Goal: Transaction & Acquisition: Purchase product/service

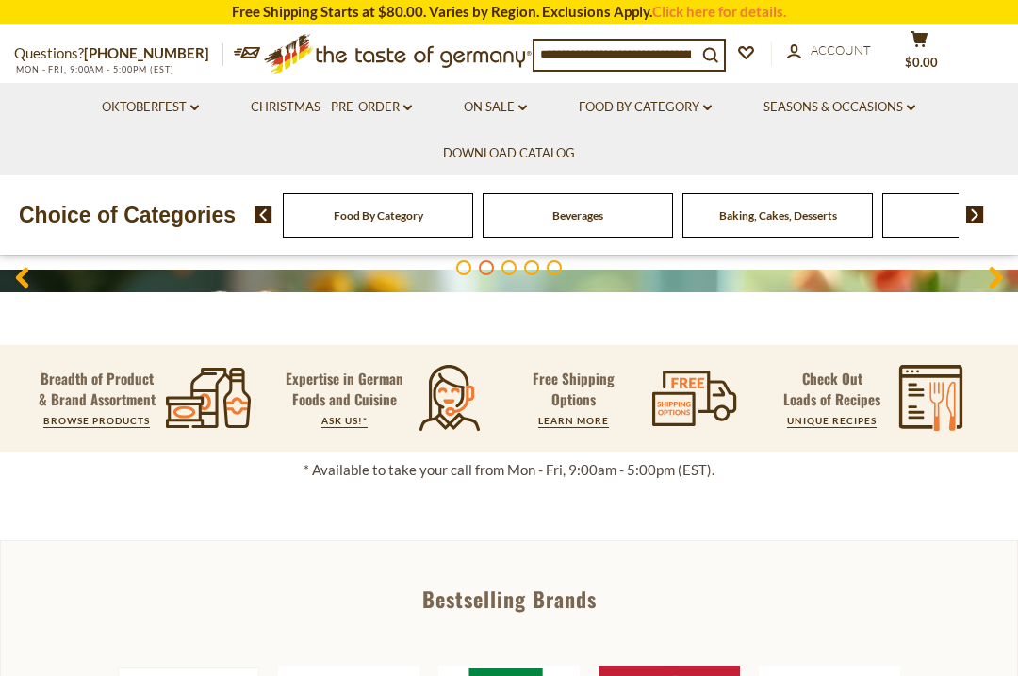
click at [673, 113] on link "Food By Category dropdown_arrow" at bounding box center [645, 107] width 133 height 21
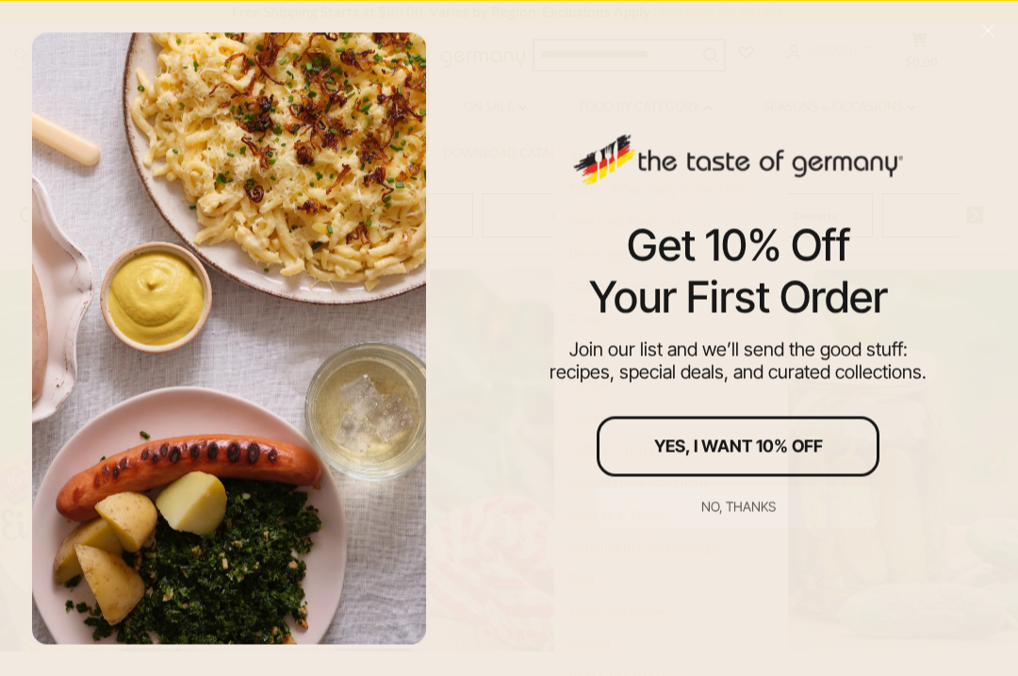
click at [770, 511] on div "No, thanks" at bounding box center [738, 506] width 74 height 13
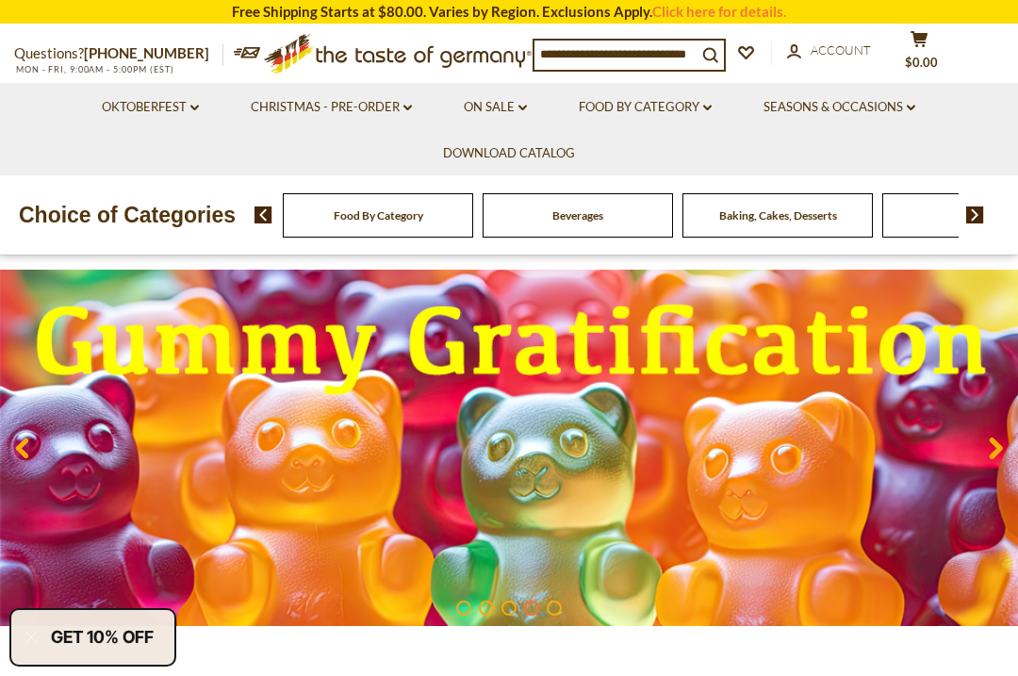
click at [670, 112] on link "Food By Category dropdown_arrow" at bounding box center [645, 107] width 133 height 21
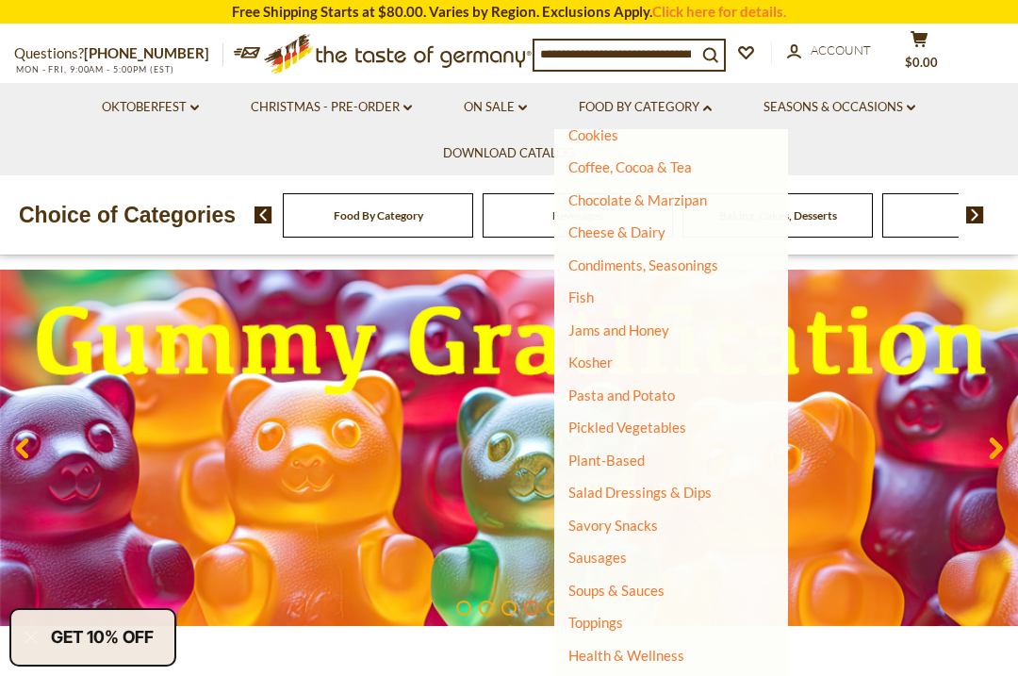
scroll to position [277, 0]
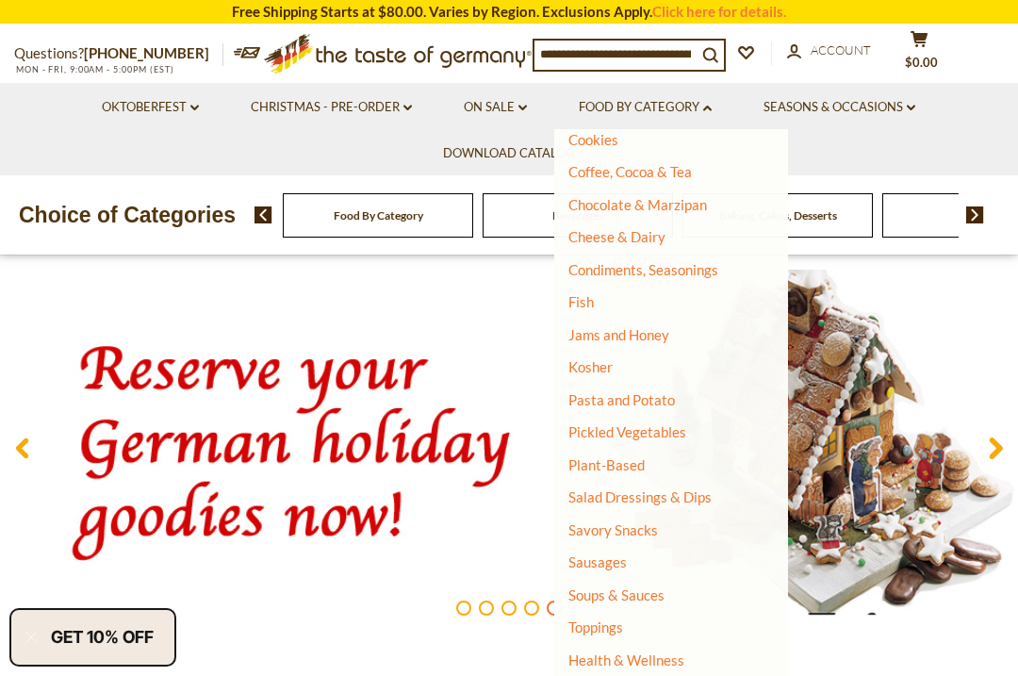
click at [671, 431] on link "Pickled Vegetables" at bounding box center [627, 431] width 118 height 17
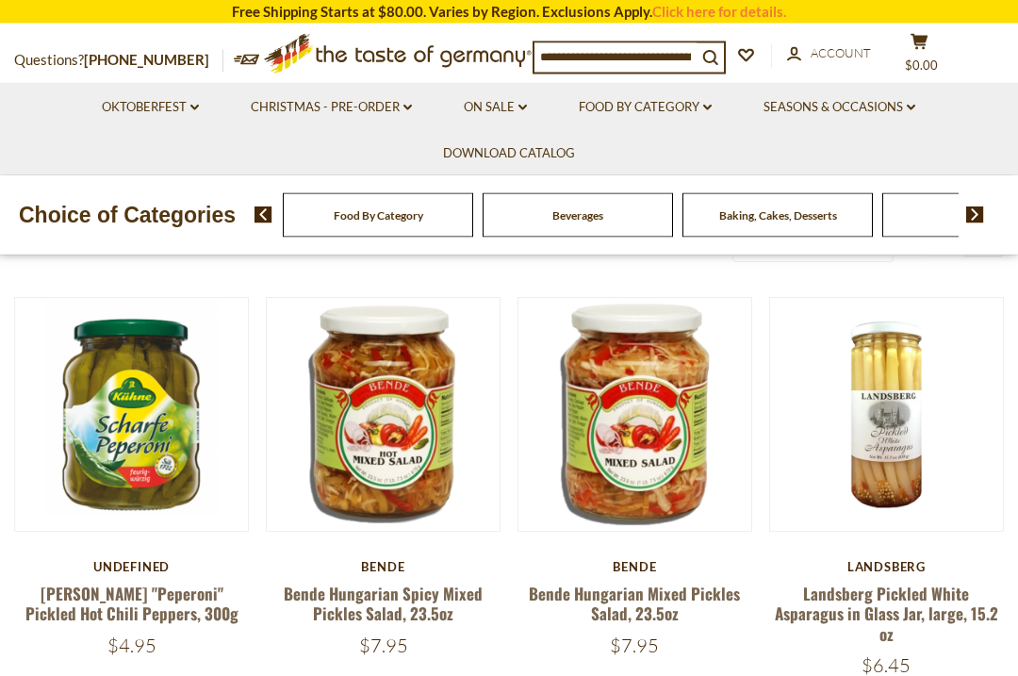
scroll to position [421, 0]
click at [637, 620] on link "Bende Hungarian Mixed Pickles Salad, 23.5oz" at bounding box center [634, 603] width 211 height 43
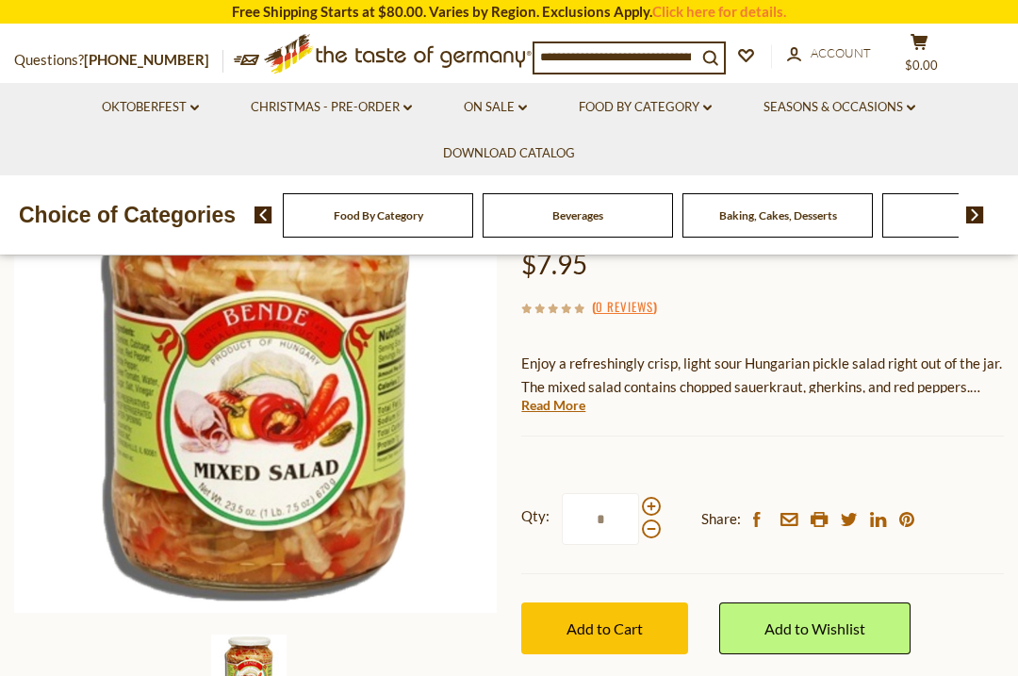
scroll to position [222, 0]
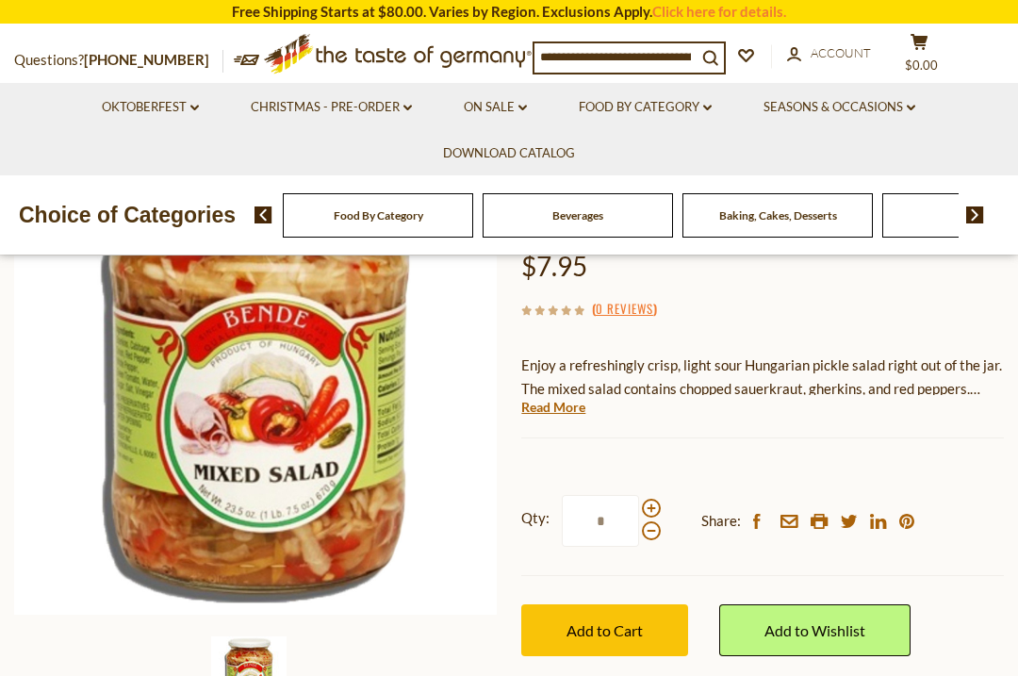
click at [603, 642] on button "Add to Cart" at bounding box center [604, 630] width 167 height 52
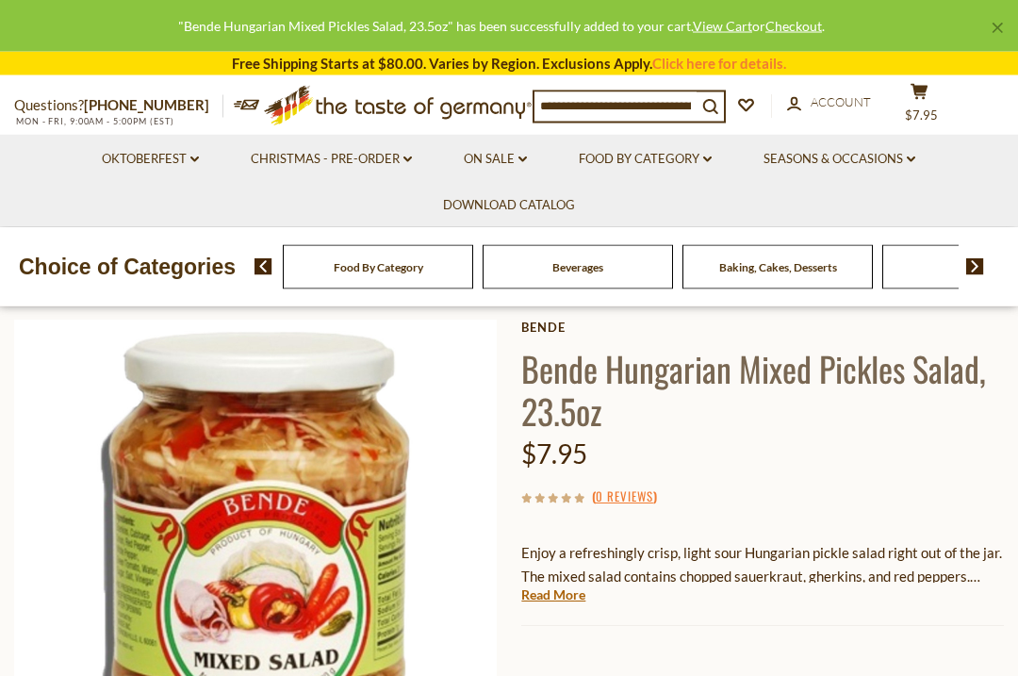
scroll to position [0, 0]
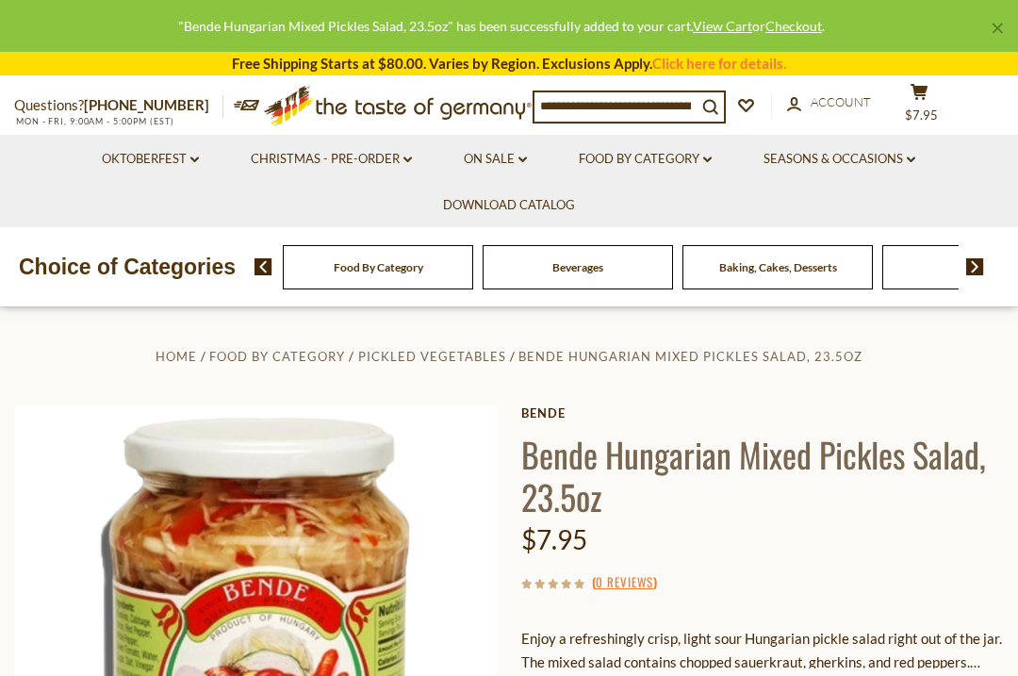
click at [679, 159] on link "Food By Category dropdown_arrow" at bounding box center [645, 159] width 133 height 21
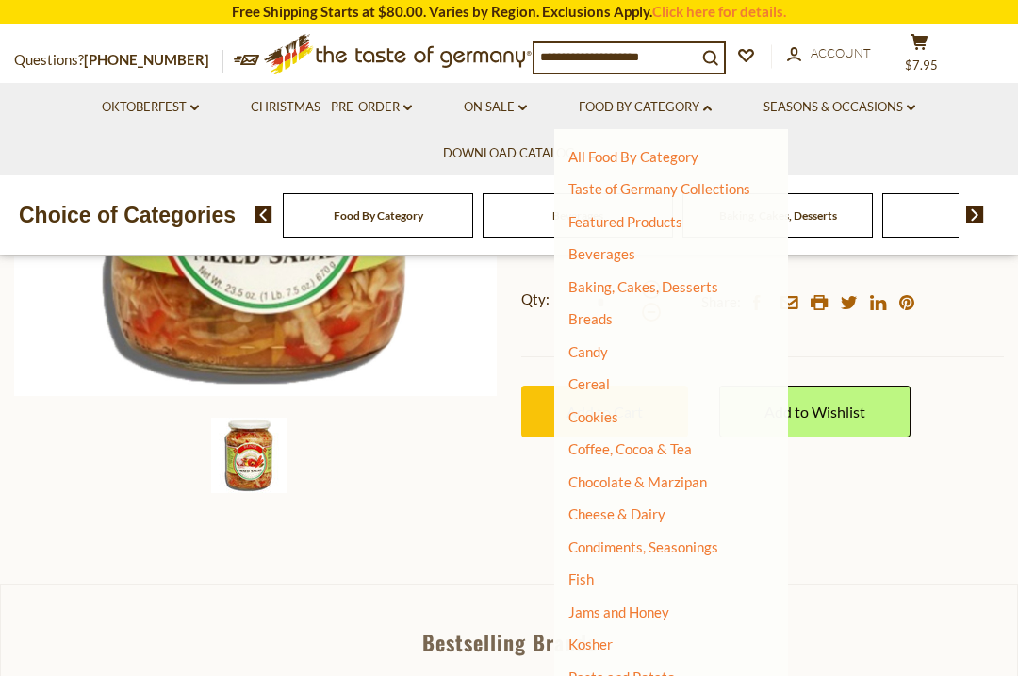
scroll to position [455, 0]
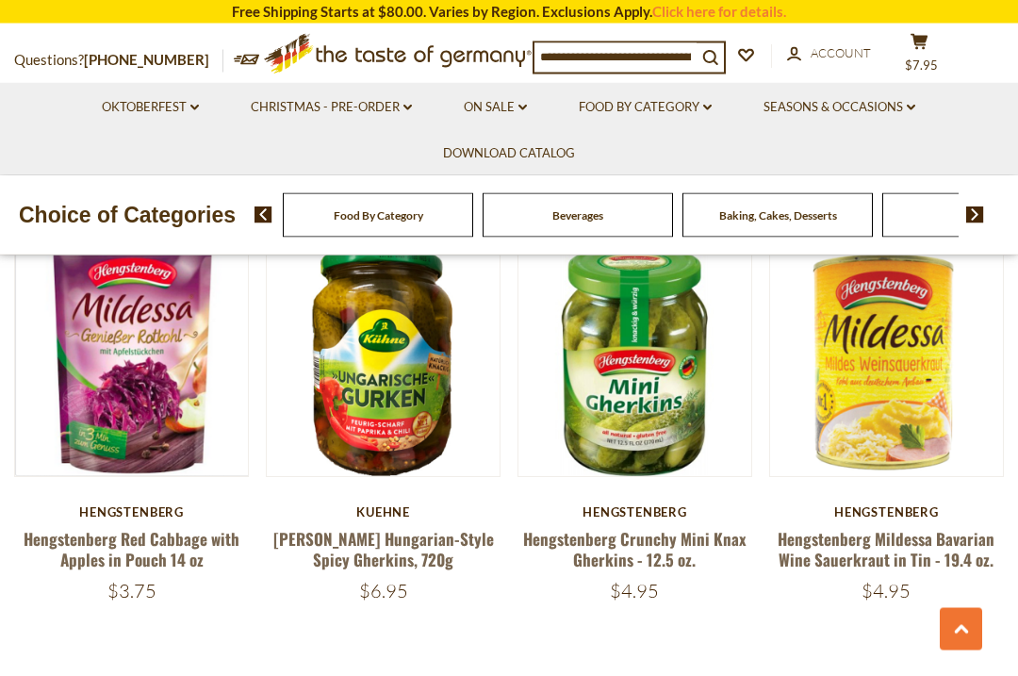
scroll to position [3933, 0]
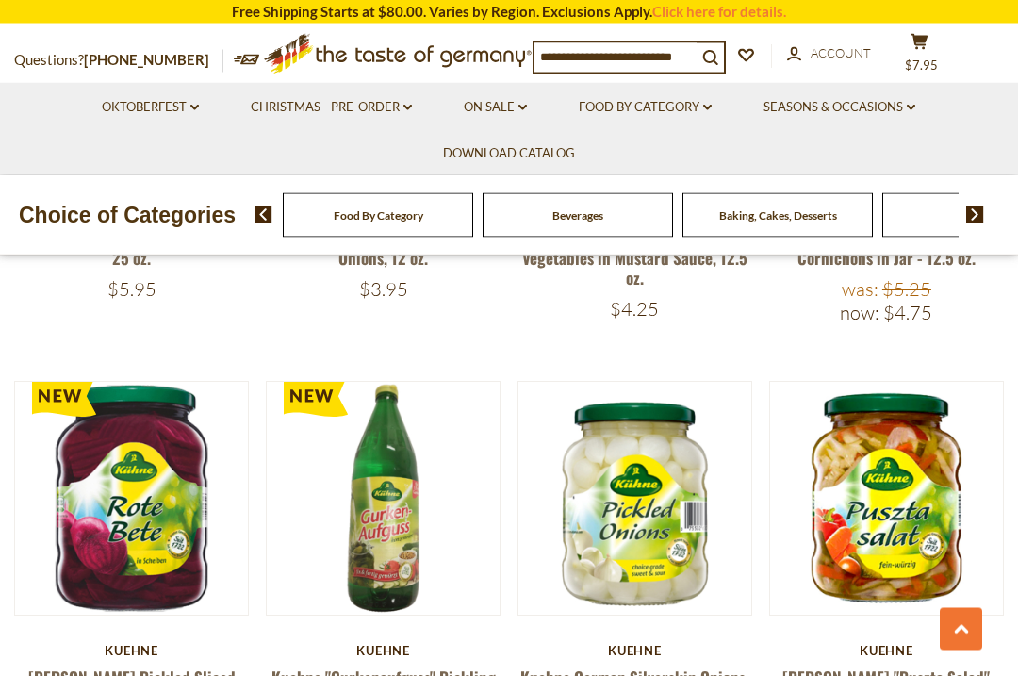
scroll to position [2503, 0]
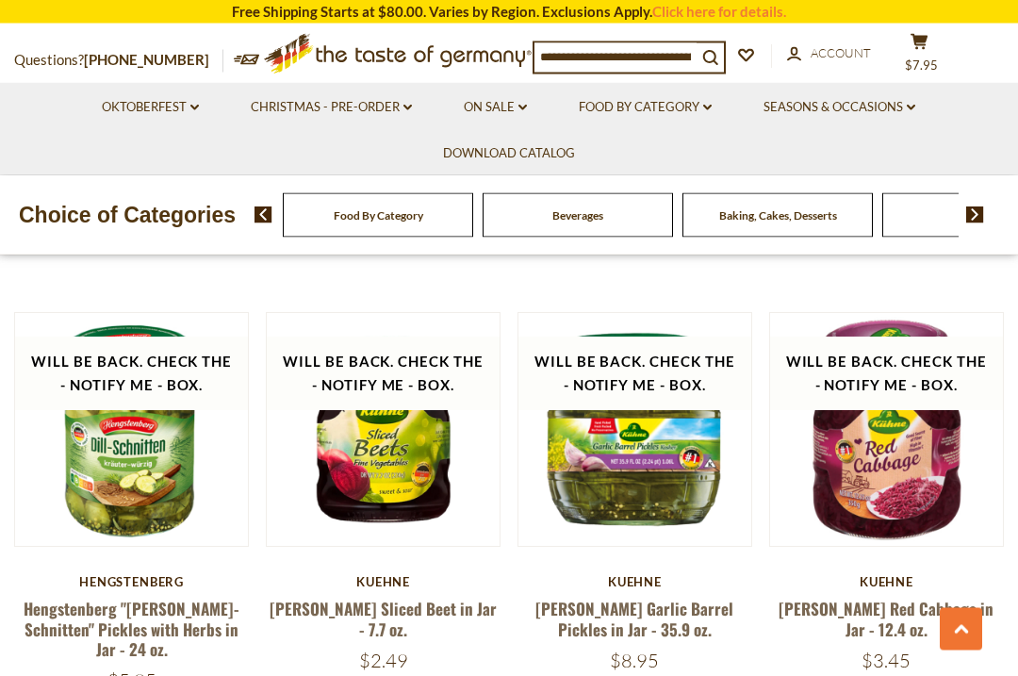
scroll to position [3758, 0]
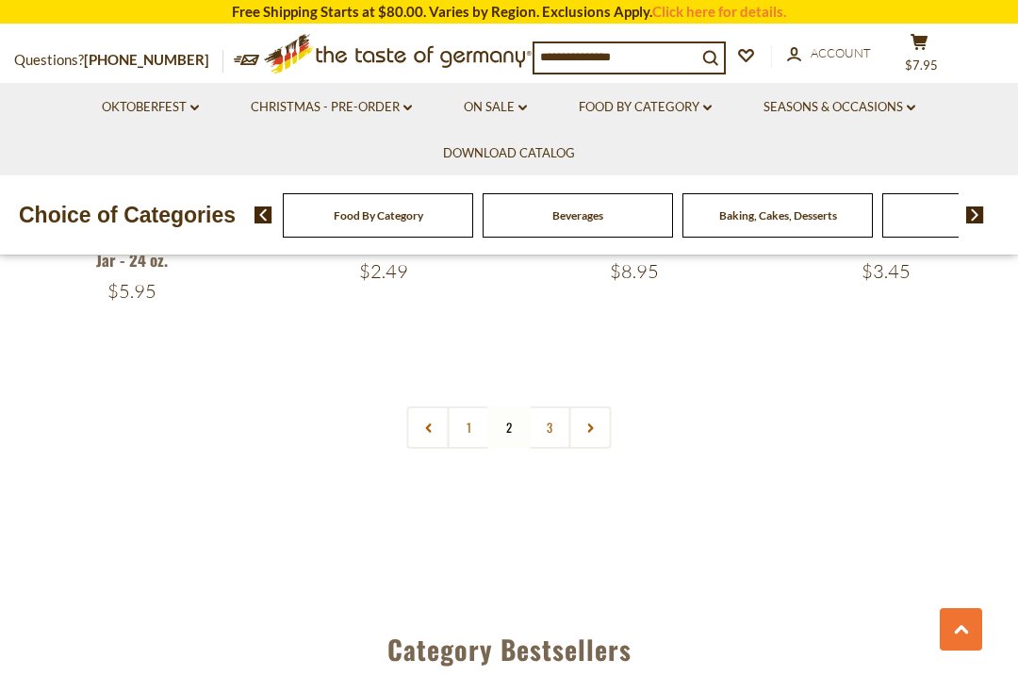
click at [545, 406] on link "3" at bounding box center [550, 427] width 42 height 42
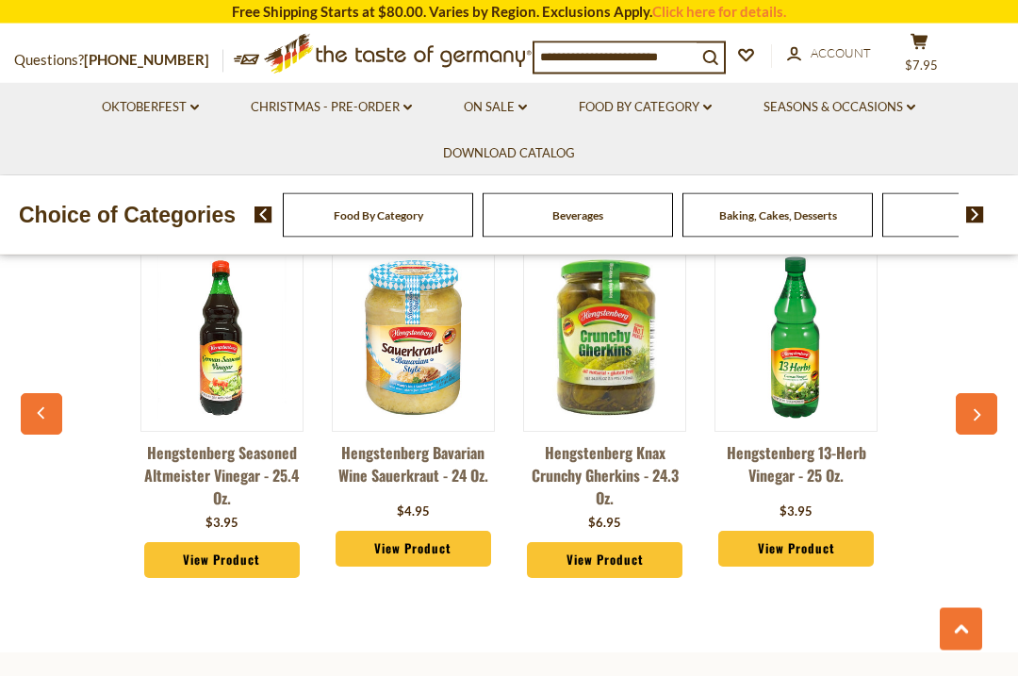
scroll to position [2508, 0]
click at [980, 400] on button "button" at bounding box center [976, 413] width 41 height 41
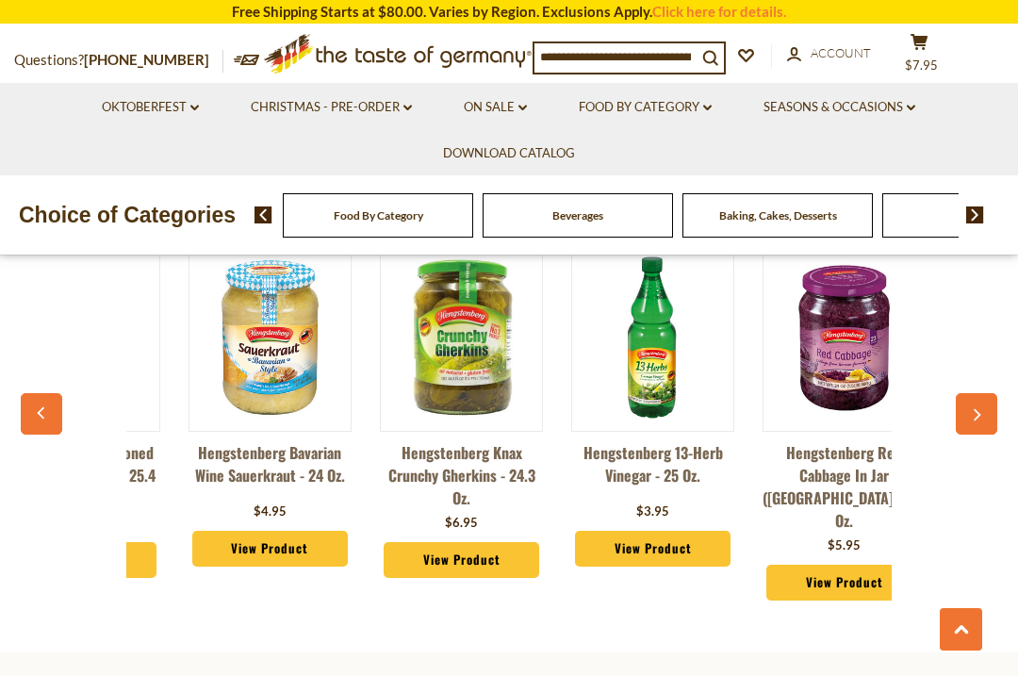
scroll to position [0, 191]
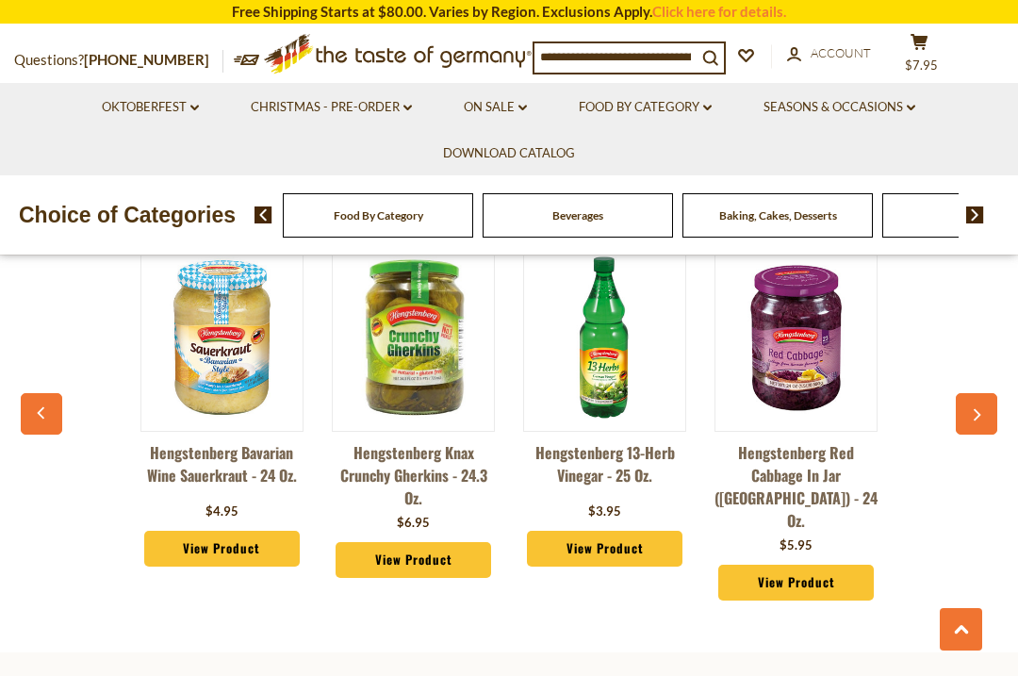
click at [969, 393] on button "button" at bounding box center [976, 413] width 41 height 41
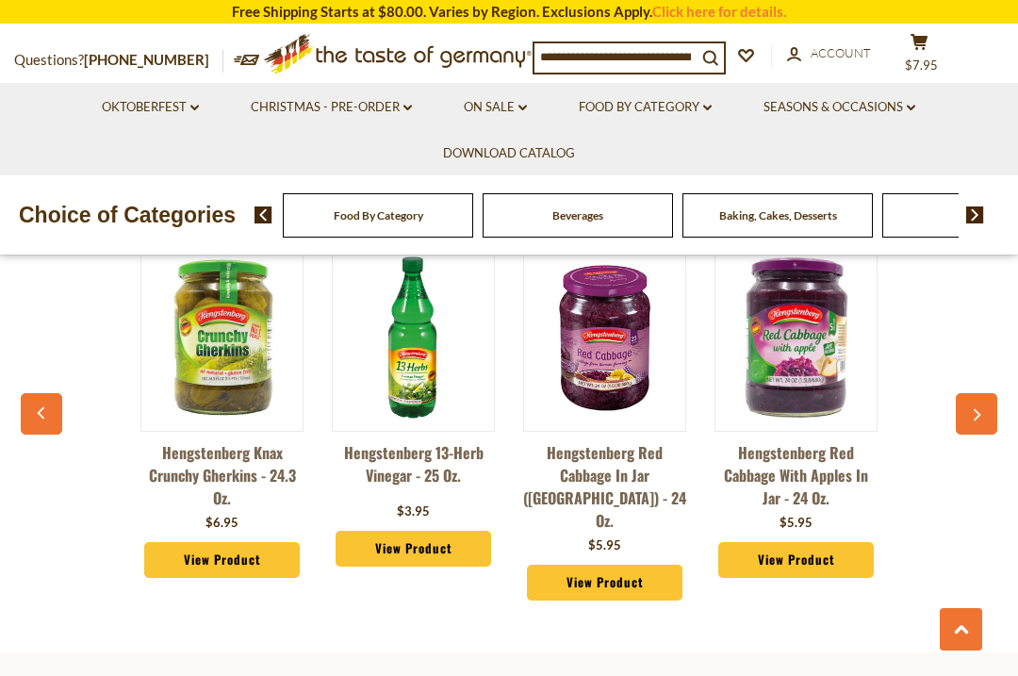
click at [971, 393] on button "button" at bounding box center [976, 413] width 41 height 41
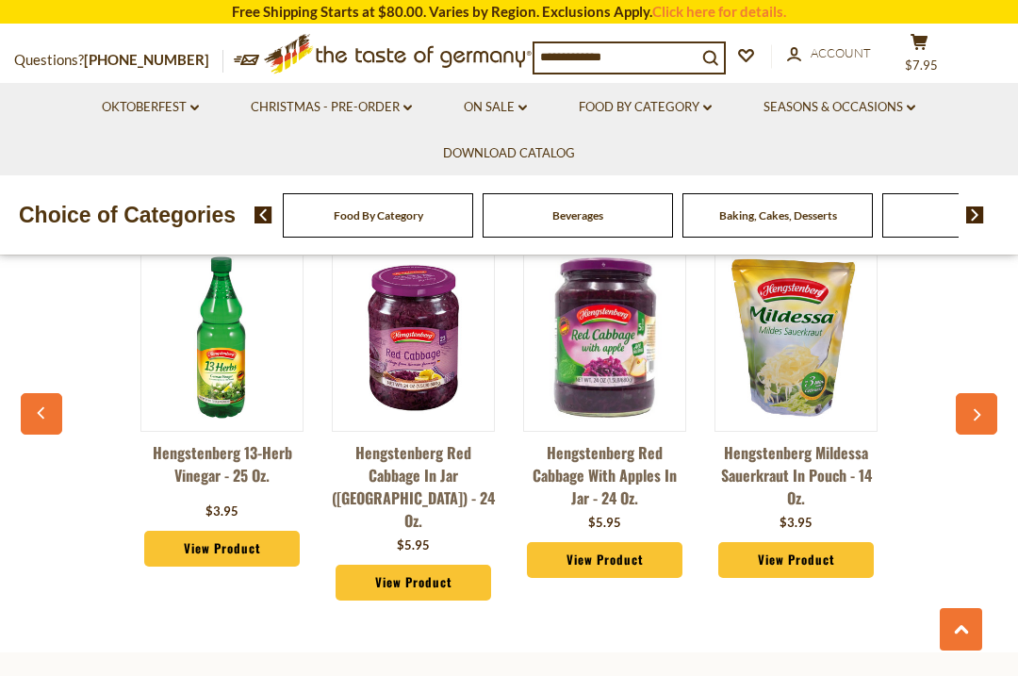
click at [985, 393] on button "button" at bounding box center [976, 413] width 41 height 41
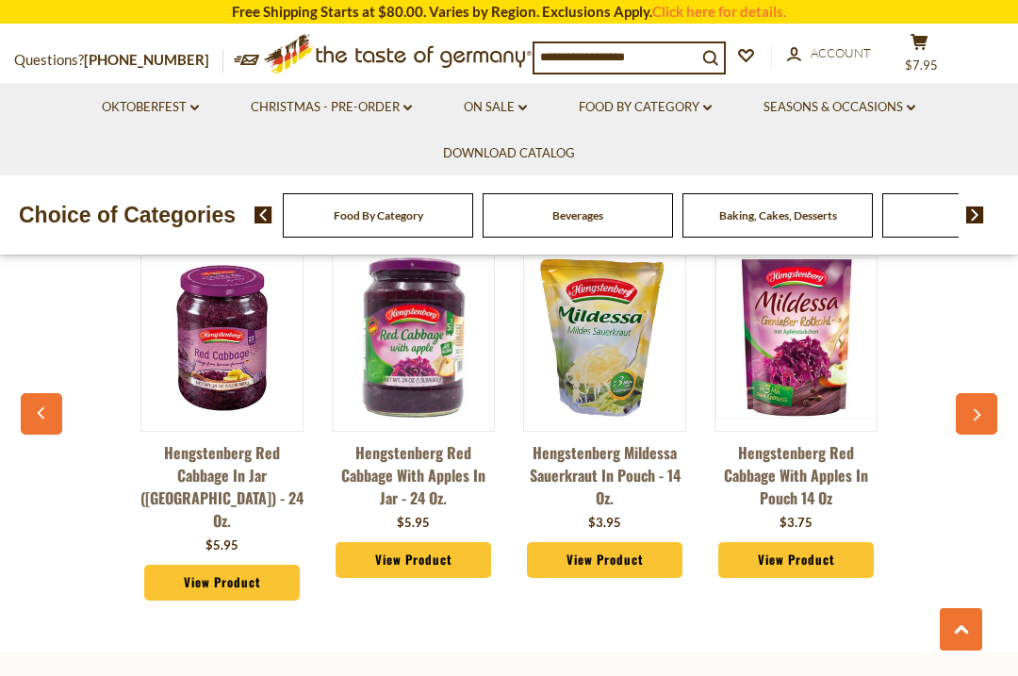
click at [992, 393] on button "button" at bounding box center [976, 413] width 41 height 41
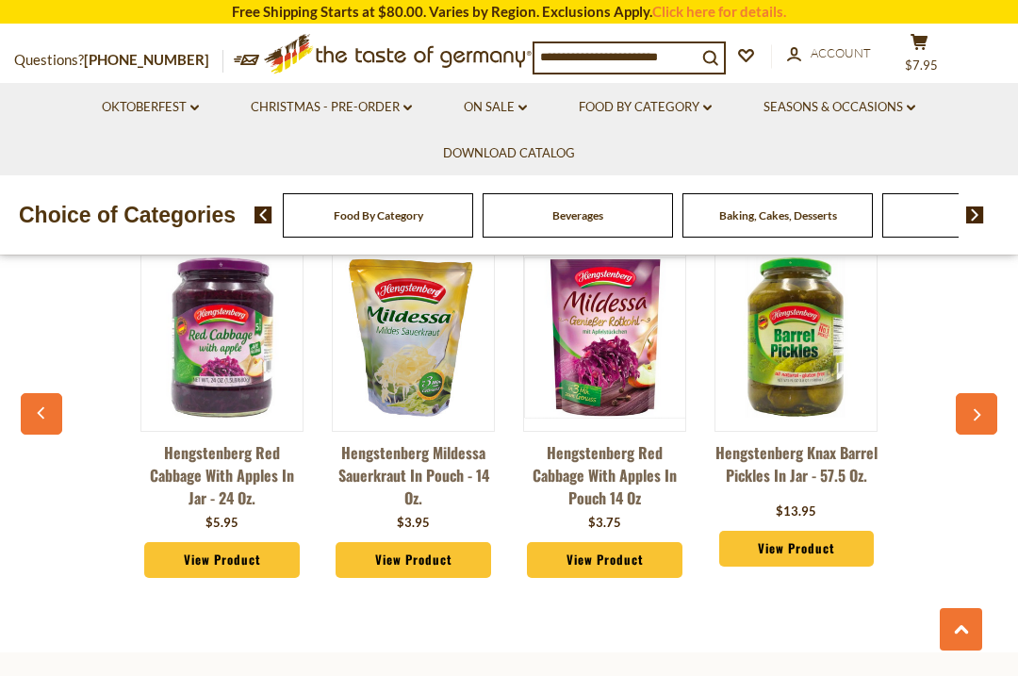
click at [995, 393] on button "button" at bounding box center [976, 413] width 41 height 41
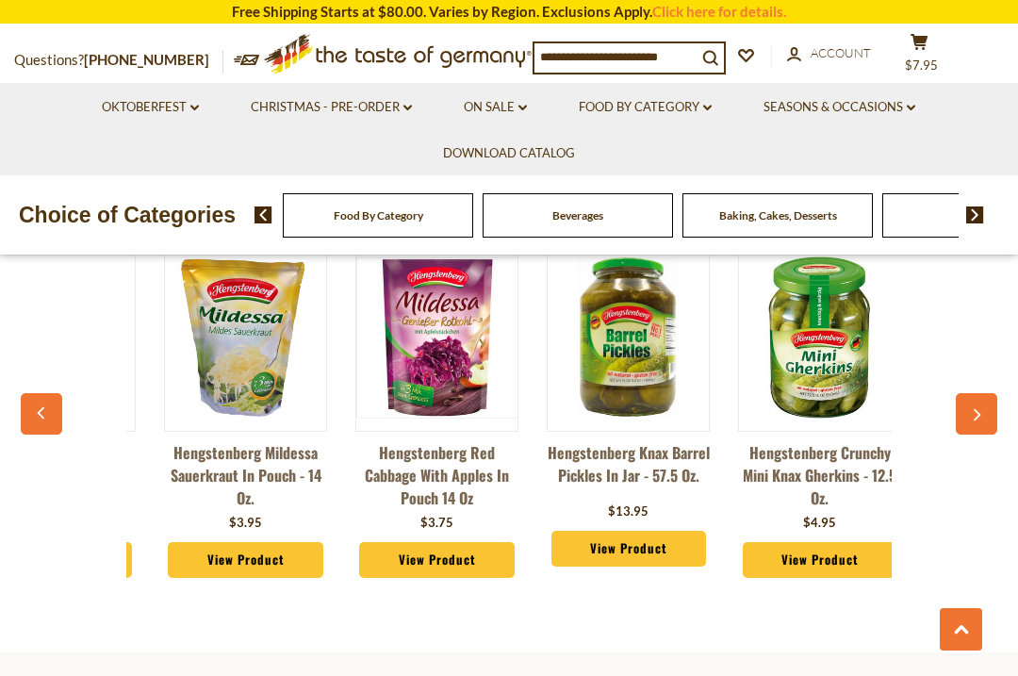
scroll to position [0, 1148]
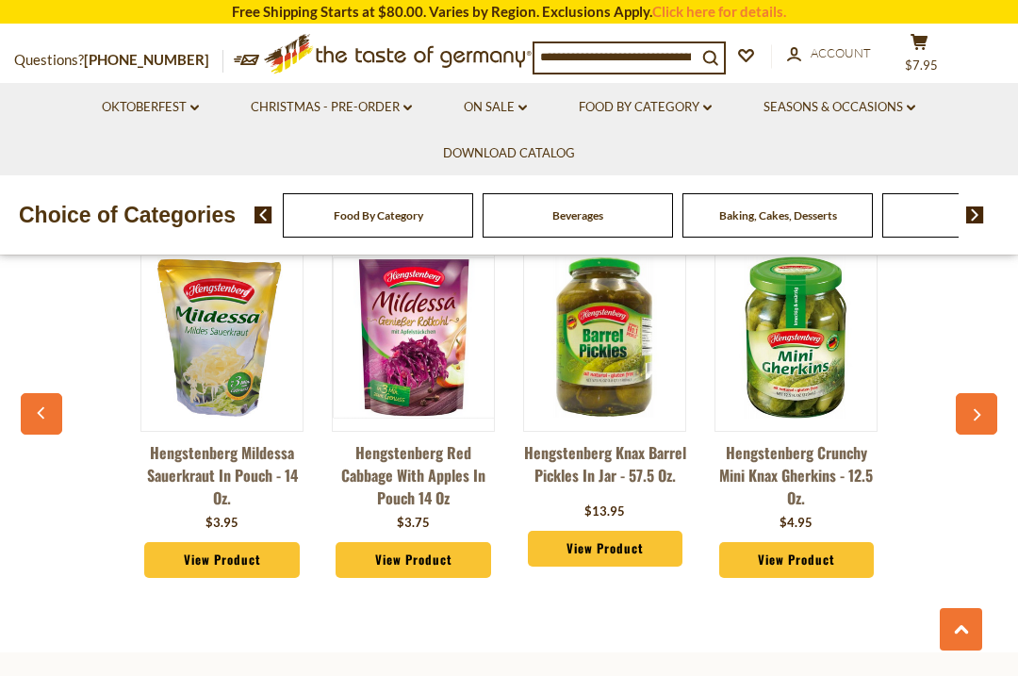
click at [662, 532] on link "View Product" at bounding box center [605, 549] width 155 height 36
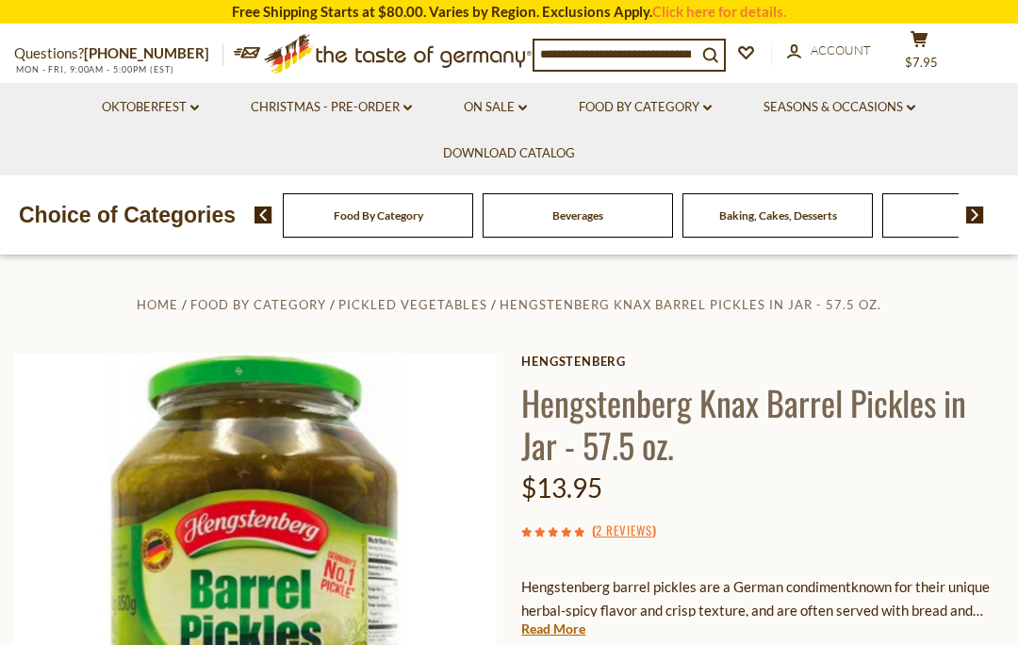
click at [702, 108] on link "Food By Category dropdown_arrow" at bounding box center [645, 107] width 133 height 21
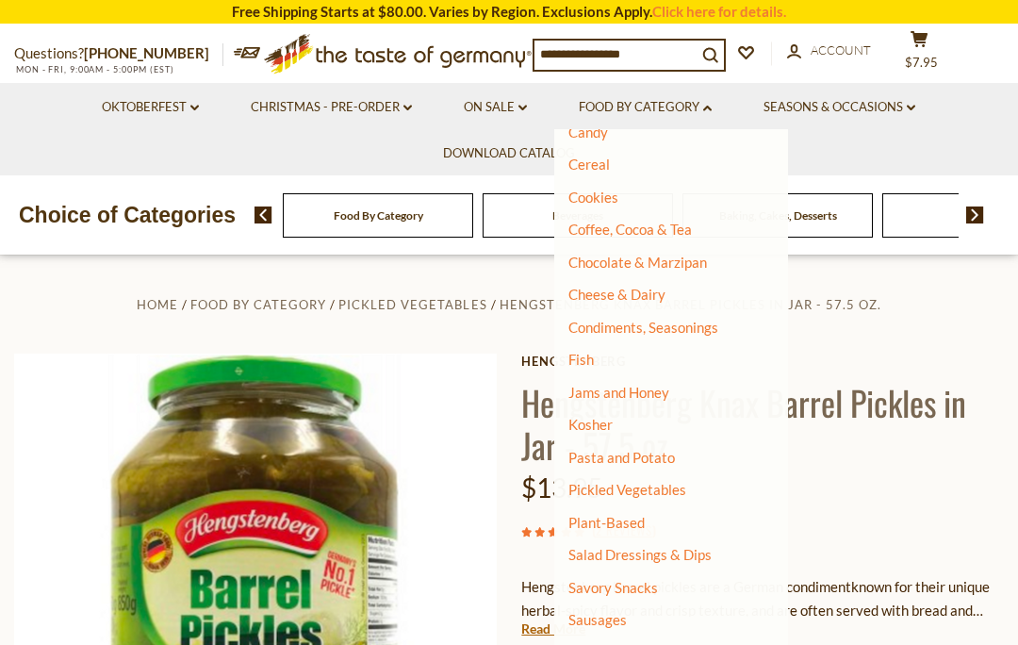
scroll to position [223, 0]
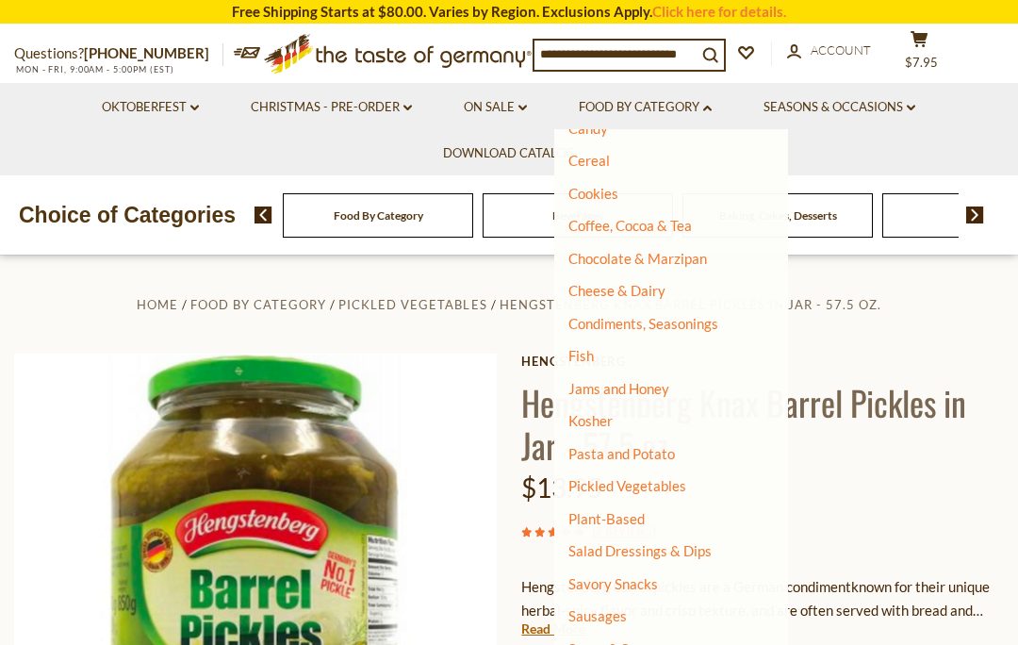
click at [583, 348] on link "Fish" at bounding box center [580, 355] width 25 height 17
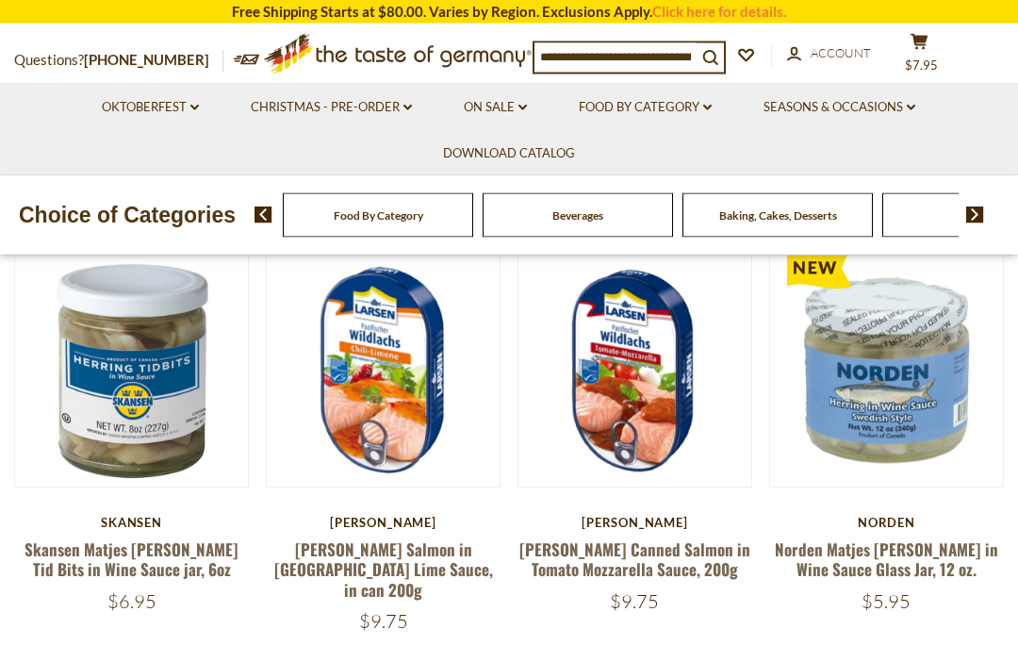
scroll to position [395, 0]
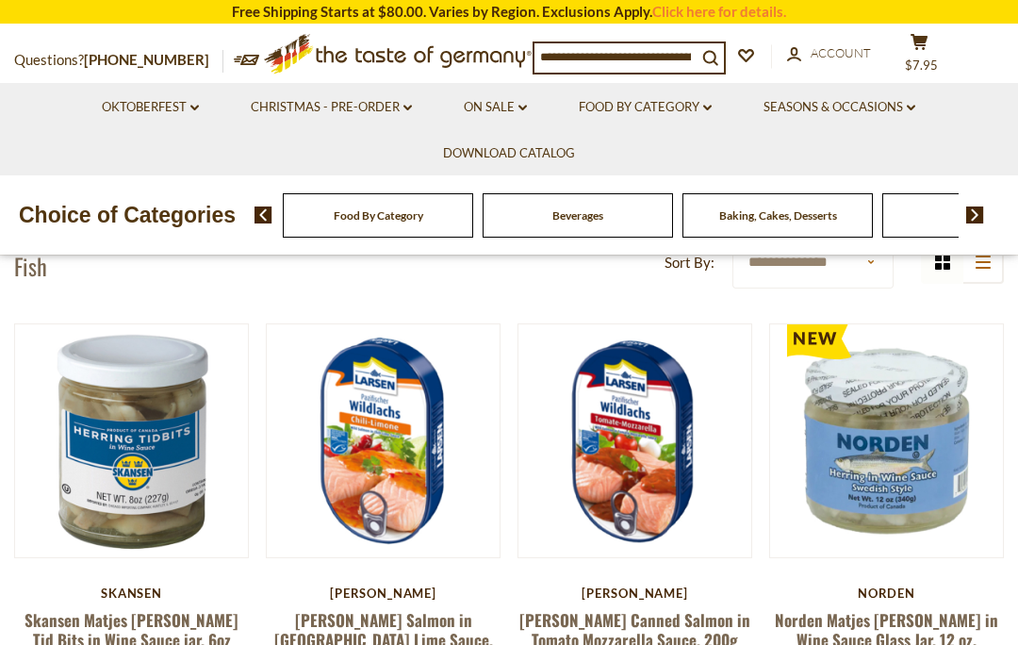
click at [681, 115] on link "Food By Category dropdown_arrow" at bounding box center [645, 107] width 133 height 21
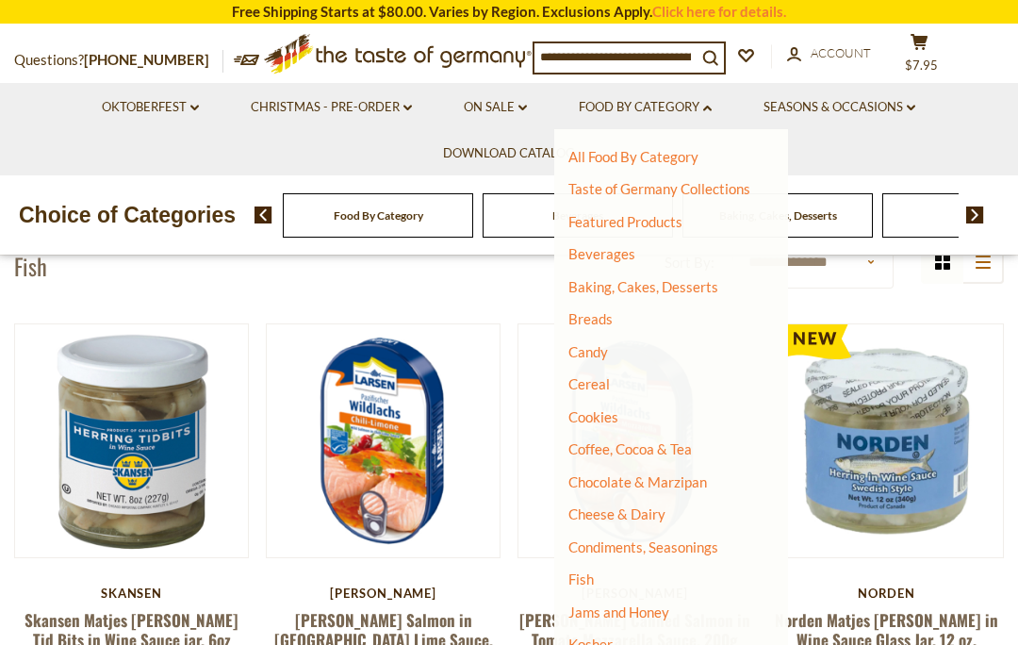
click at [589, 514] on link "Cheese & Dairy" at bounding box center [616, 513] width 97 height 17
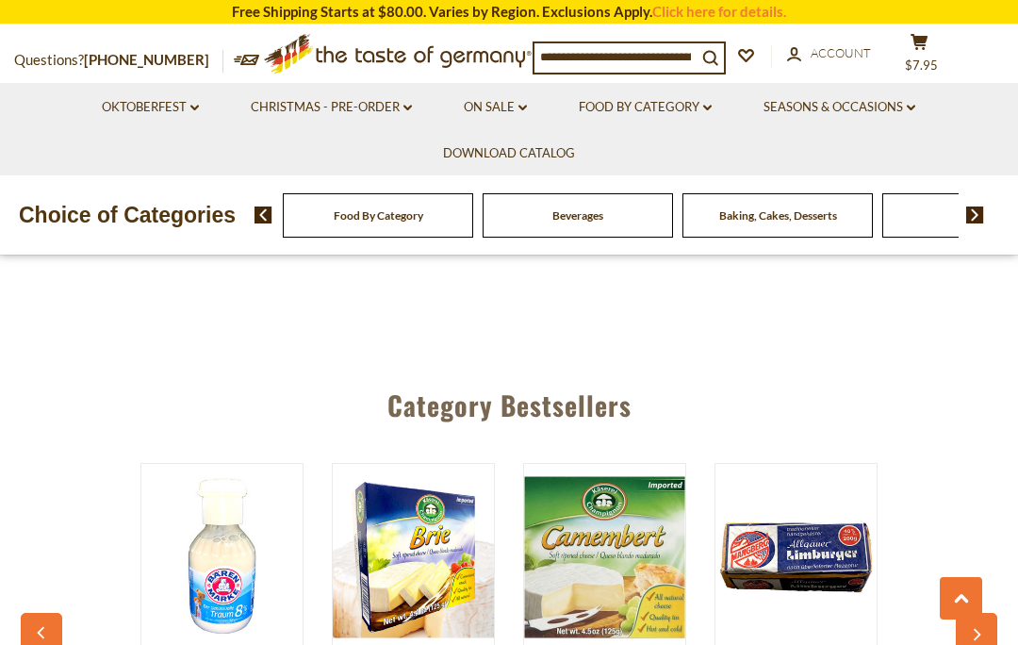
scroll to position [2689, 0]
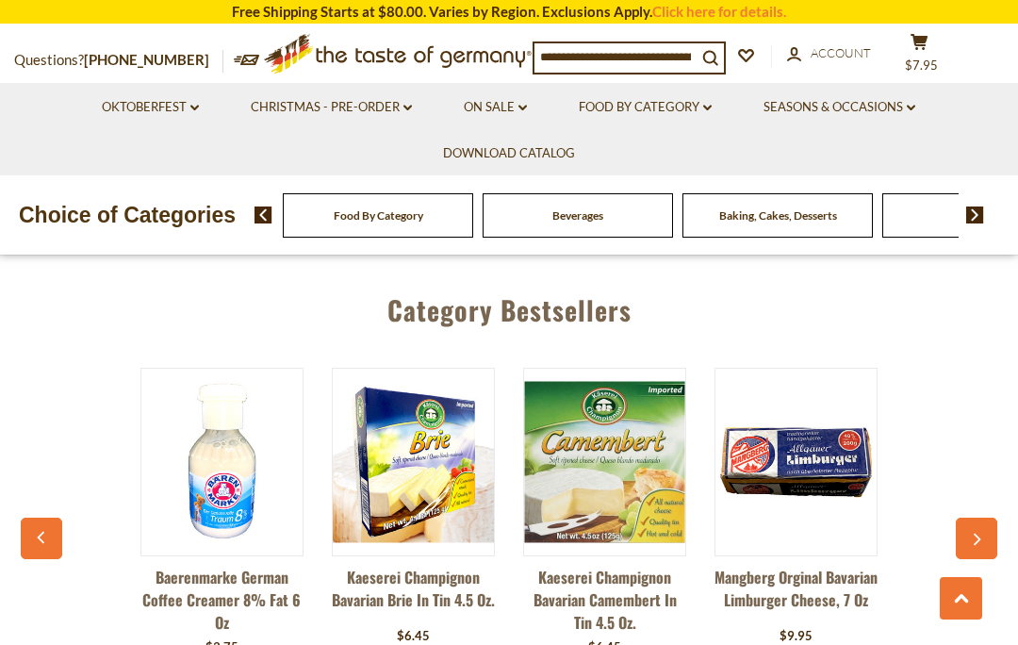
click at [988, 536] on button "button" at bounding box center [976, 537] width 41 height 41
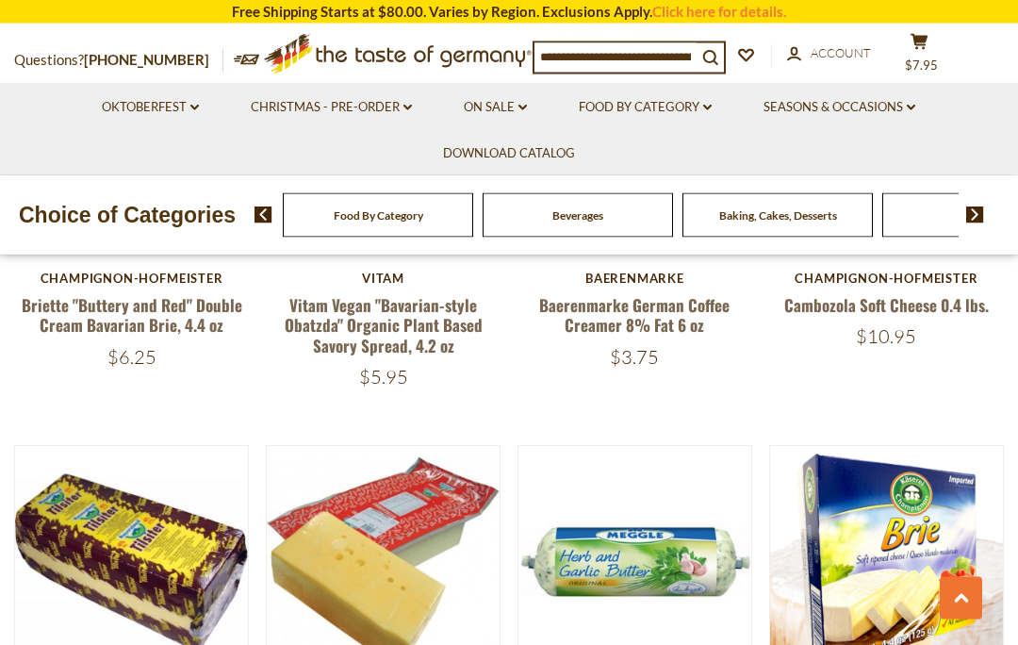
scroll to position [1127, 0]
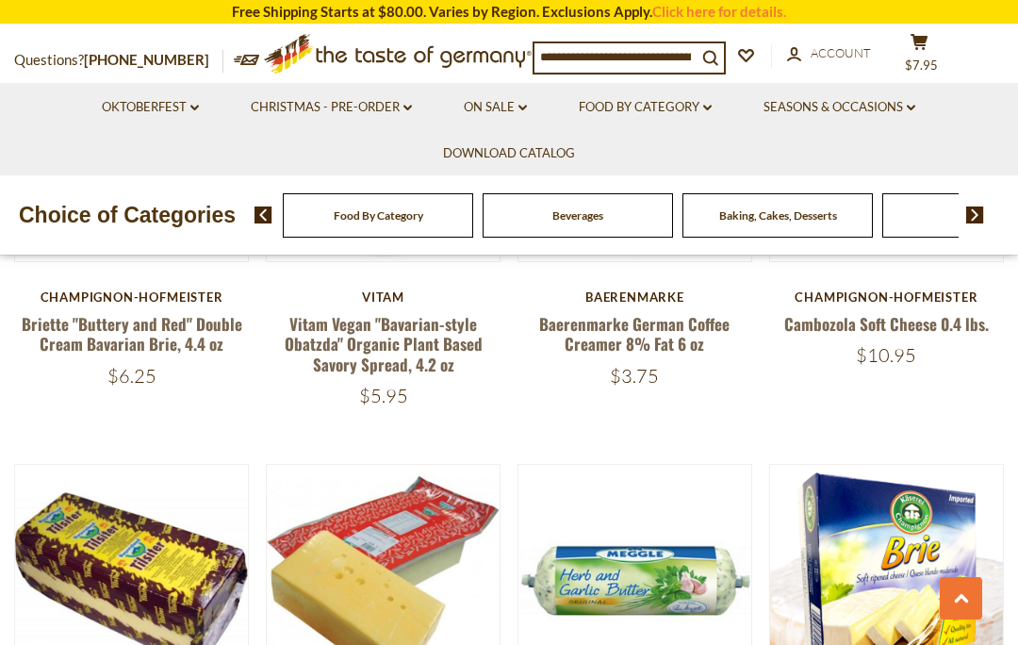
click at [694, 104] on link "Food By Category dropdown_arrow" at bounding box center [645, 107] width 133 height 21
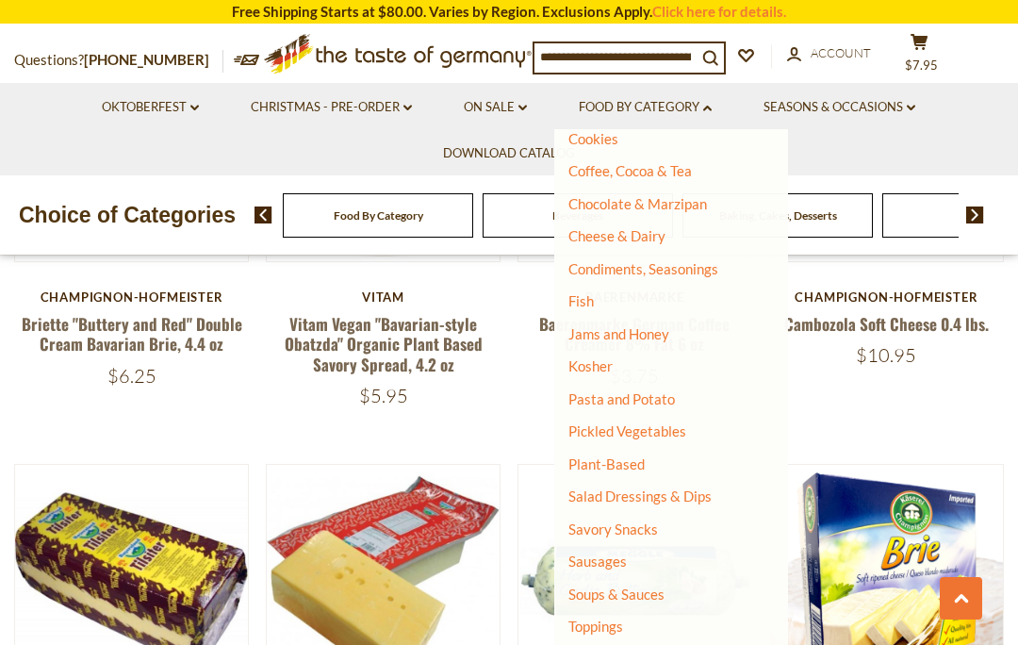
scroll to position [277, 0]
click at [611, 557] on link "Sausages" at bounding box center [597, 561] width 58 height 17
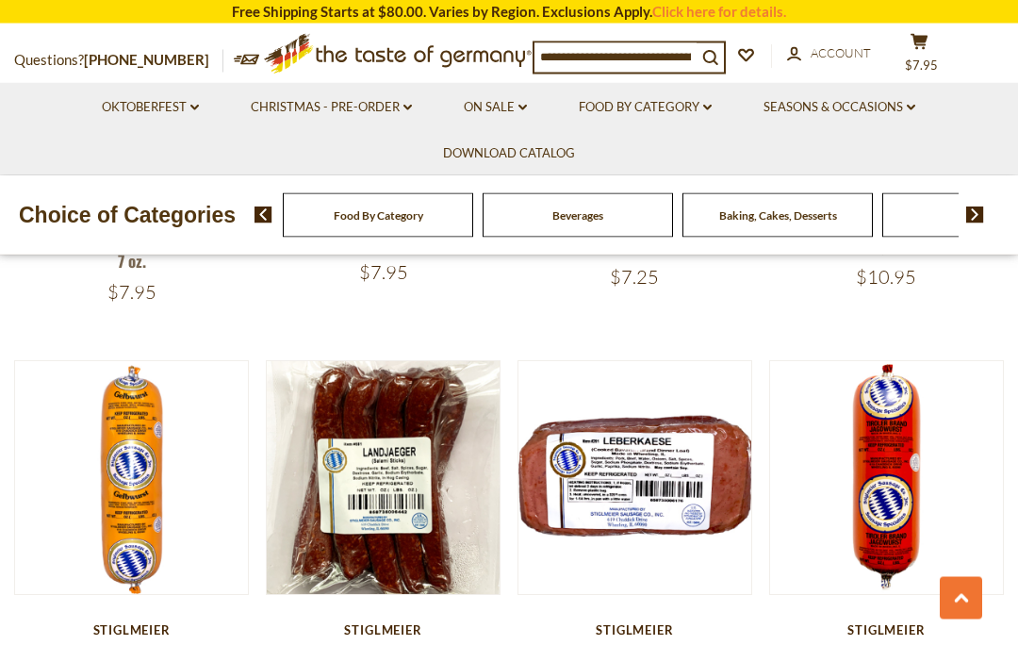
scroll to position [3951, 0]
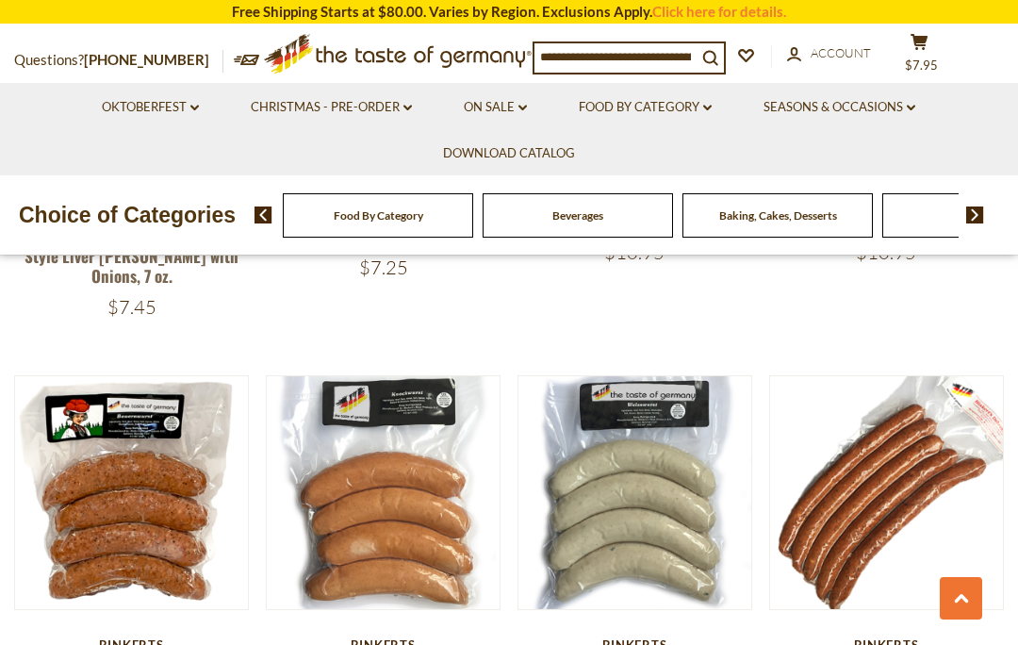
scroll to position [1666, 0]
